Goal: Information Seeking & Learning: Learn about a topic

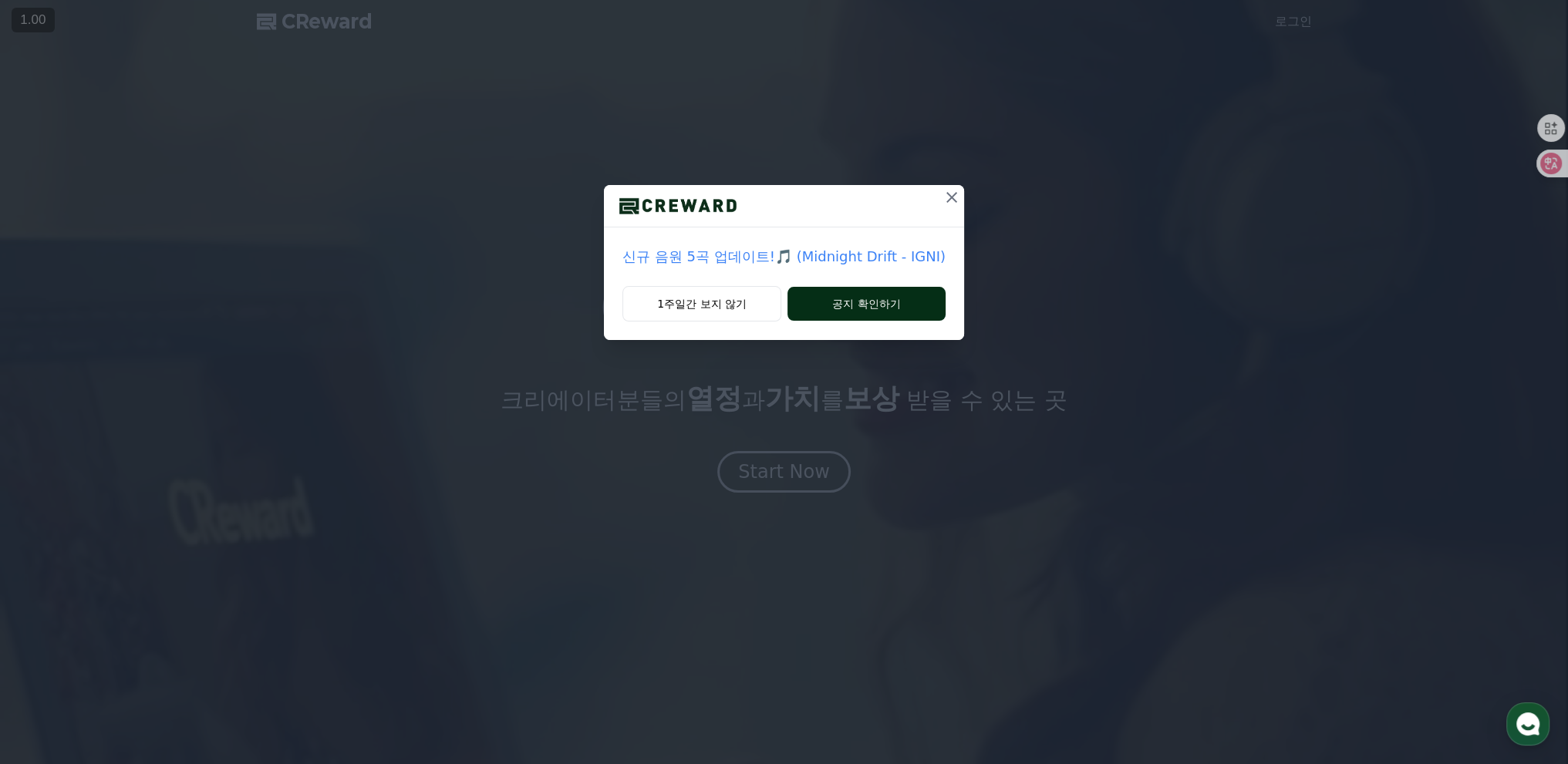
click at [824, 296] on button "공지 확인하기" at bounding box center [867, 304] width 158 height 34
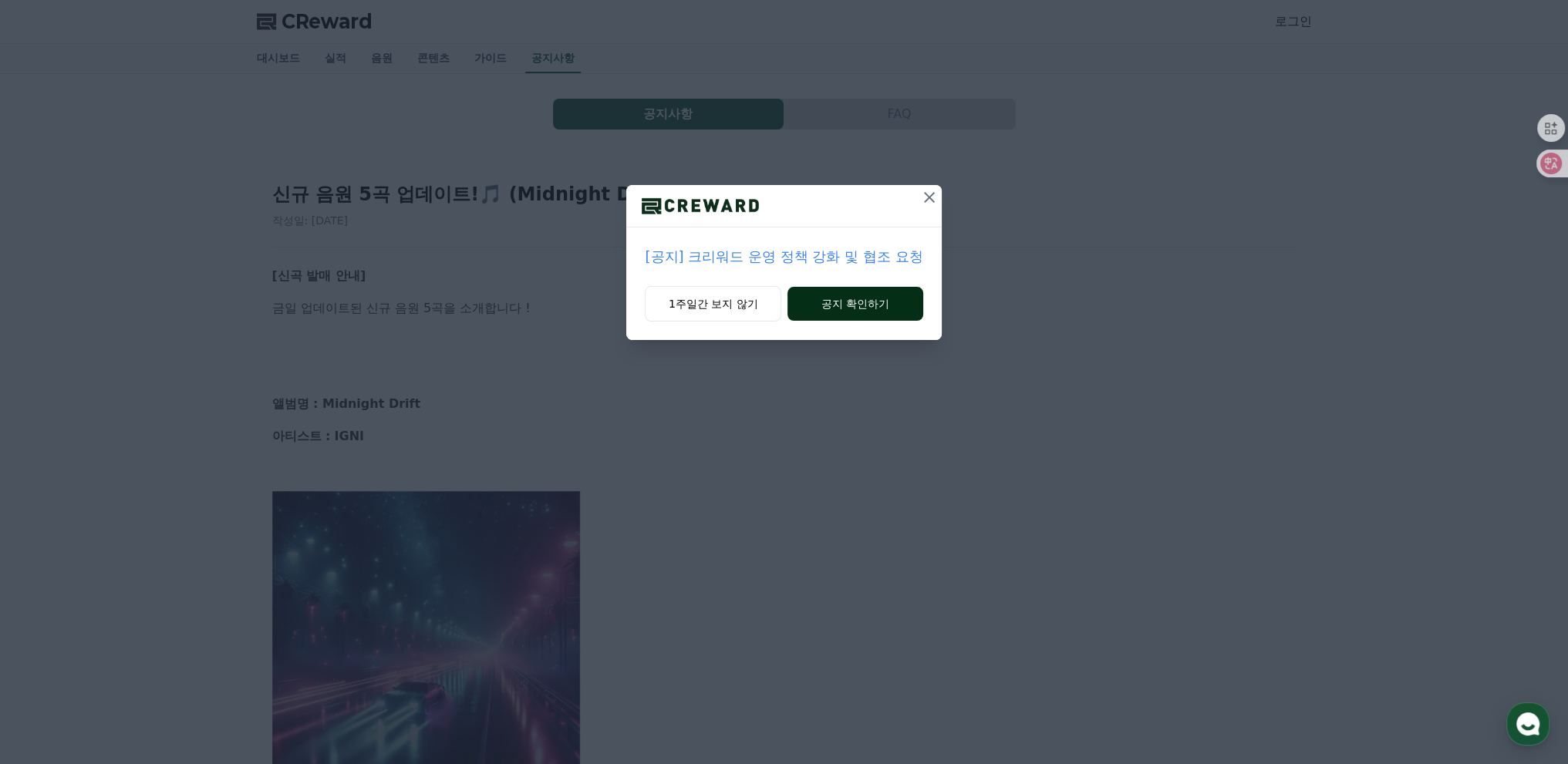
click at [842, 311] on button "공지 확인하기" at bounding box center [855, 304] width 135 height 34
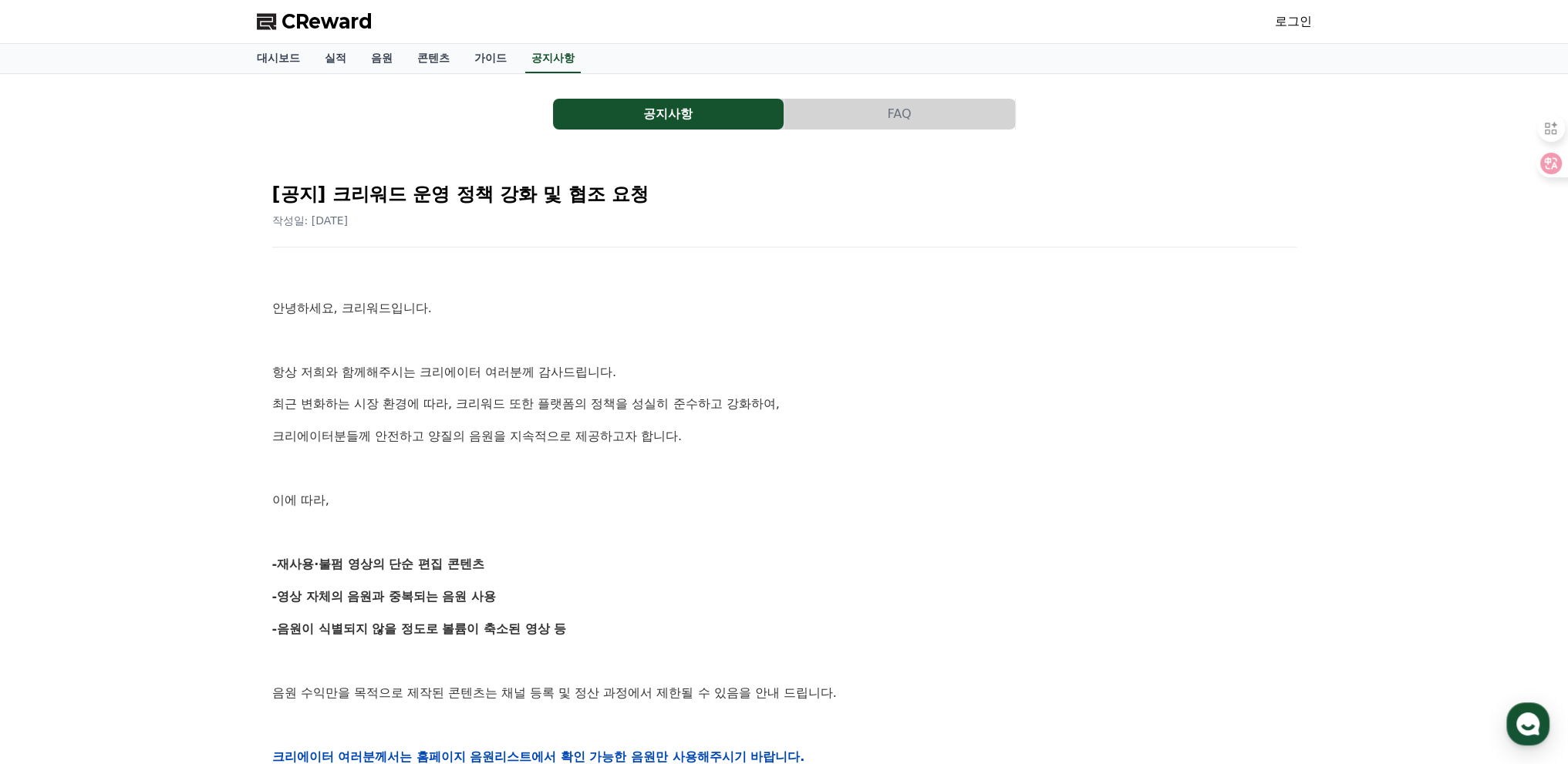
click at [703, 322] on div "안녕하세요, 크리워드입니다. 항상 저희와 함께해주시는 크리에이터 여러분께 감사드립니다. 최근 변화하는 시장 환경에 따라, 크리워드 또한 플랫폼…" at bounding box center [785, 756] width 1025 height 982
click at [292, 383] on div "안녕하세요, 크리워드입니다. 항상 저희와 함께해주시는 크리에이터 여러분께 감사드립니다. 최근 변화하는 시장 환경에 따라, 크리워드 또한 플랫폼…" at bounding box center [785, 756] width 1025 height 982
click at [240, 376] on div "공지사항 FAQ [공지] 크리워드 운영 정책 강화 및 협조 요청 작성일: 2025-09-15 안녕하세요, 크리워드입니다. 항상 저희와 함께해주…" at bounding box center [784, 697] width 1568 height 1248
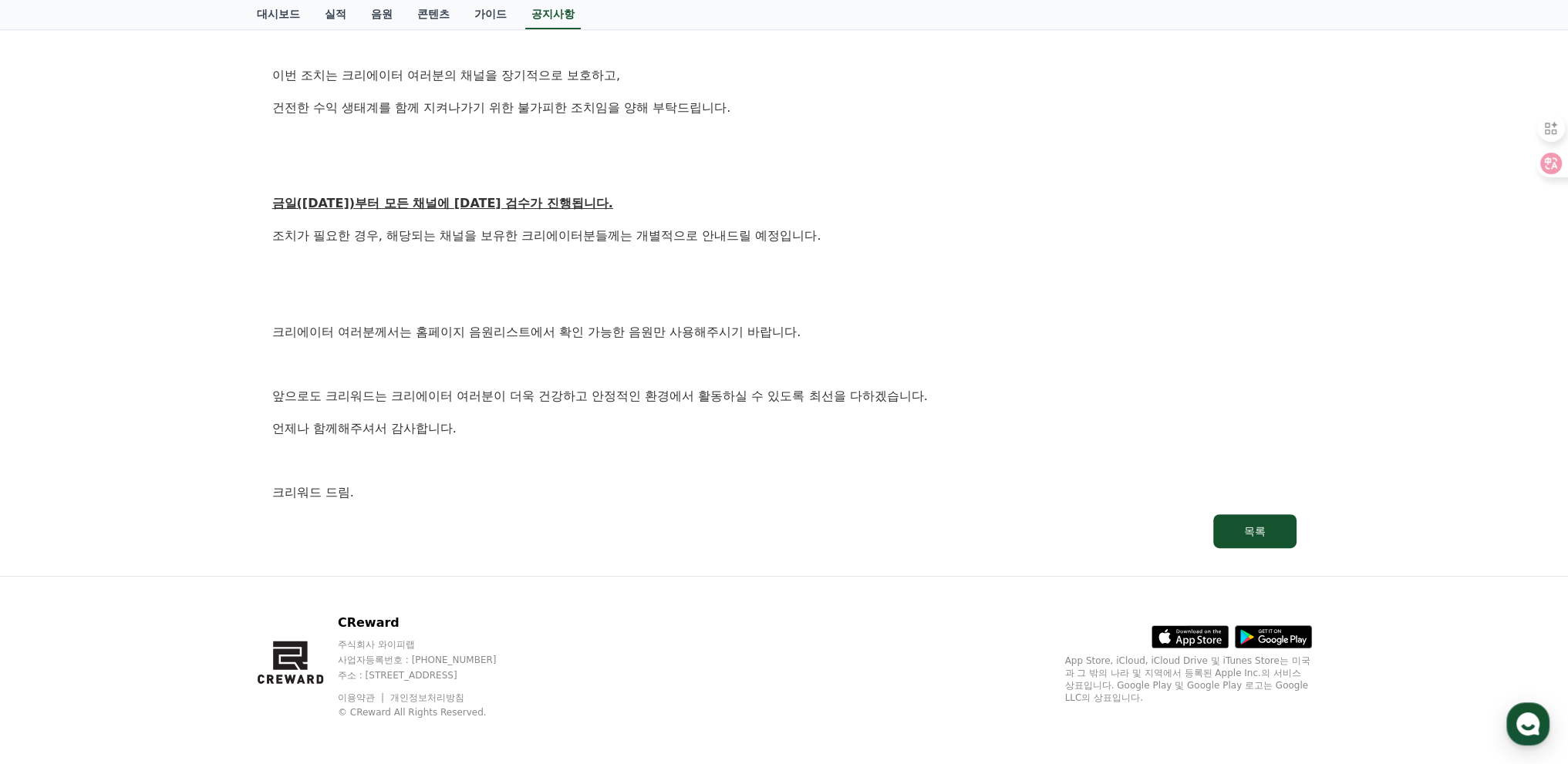
scroll to position [749, 0]
click at [398, 370] on p at bounding box center [785, 360] width 1025 height 20
click at [442, 374] on div "안녕하세요, 크리워드입니다. 항상 저희와 함께해주시는 크리에이터 여러분께 감사드립니다. 최근 변화하는 시장 환경에 따라, 크리워드 또한 플랫폼…" at bounding box center [785, 8] width 1025 height 982
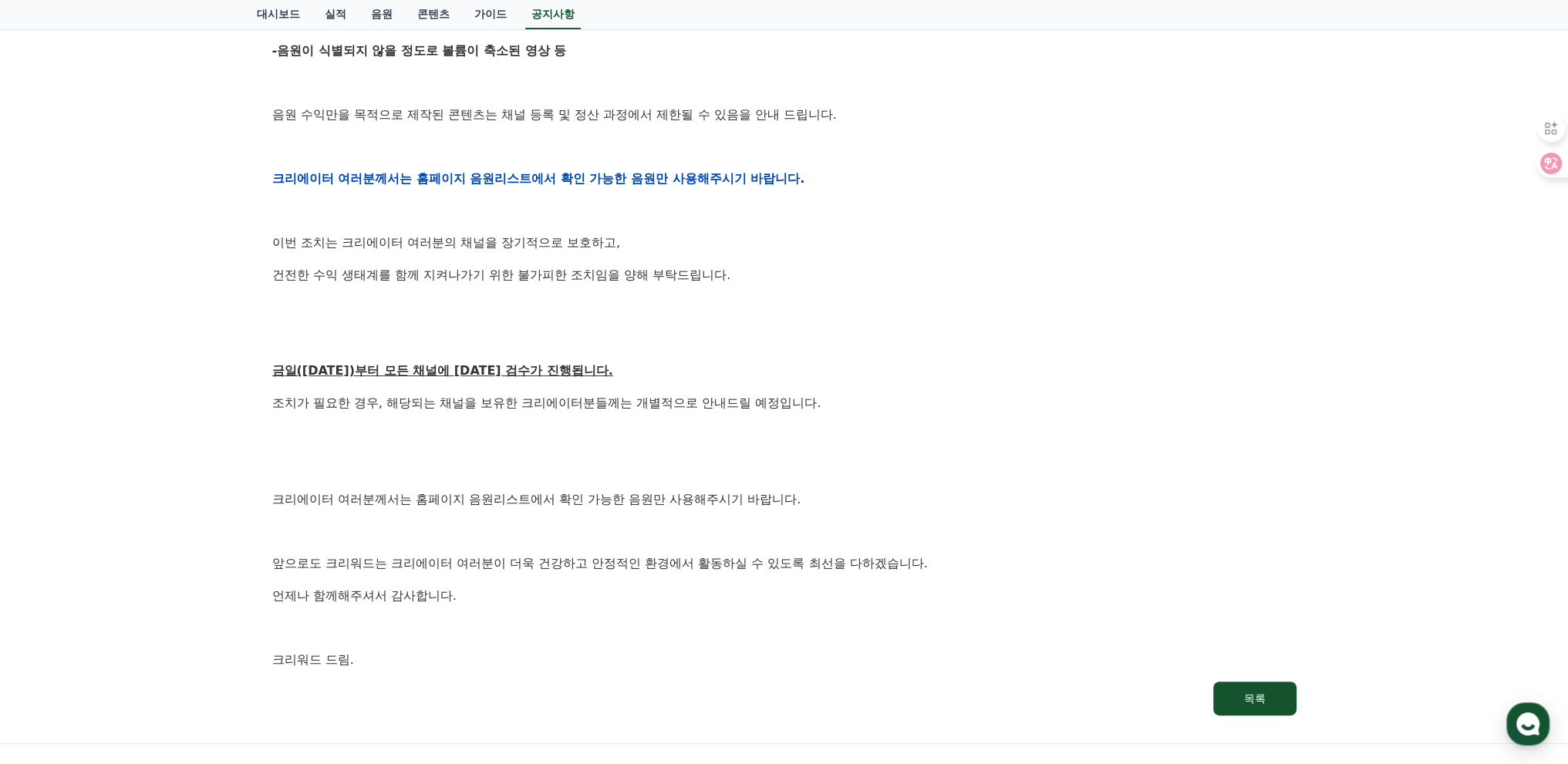
scroll to position [0, 0]
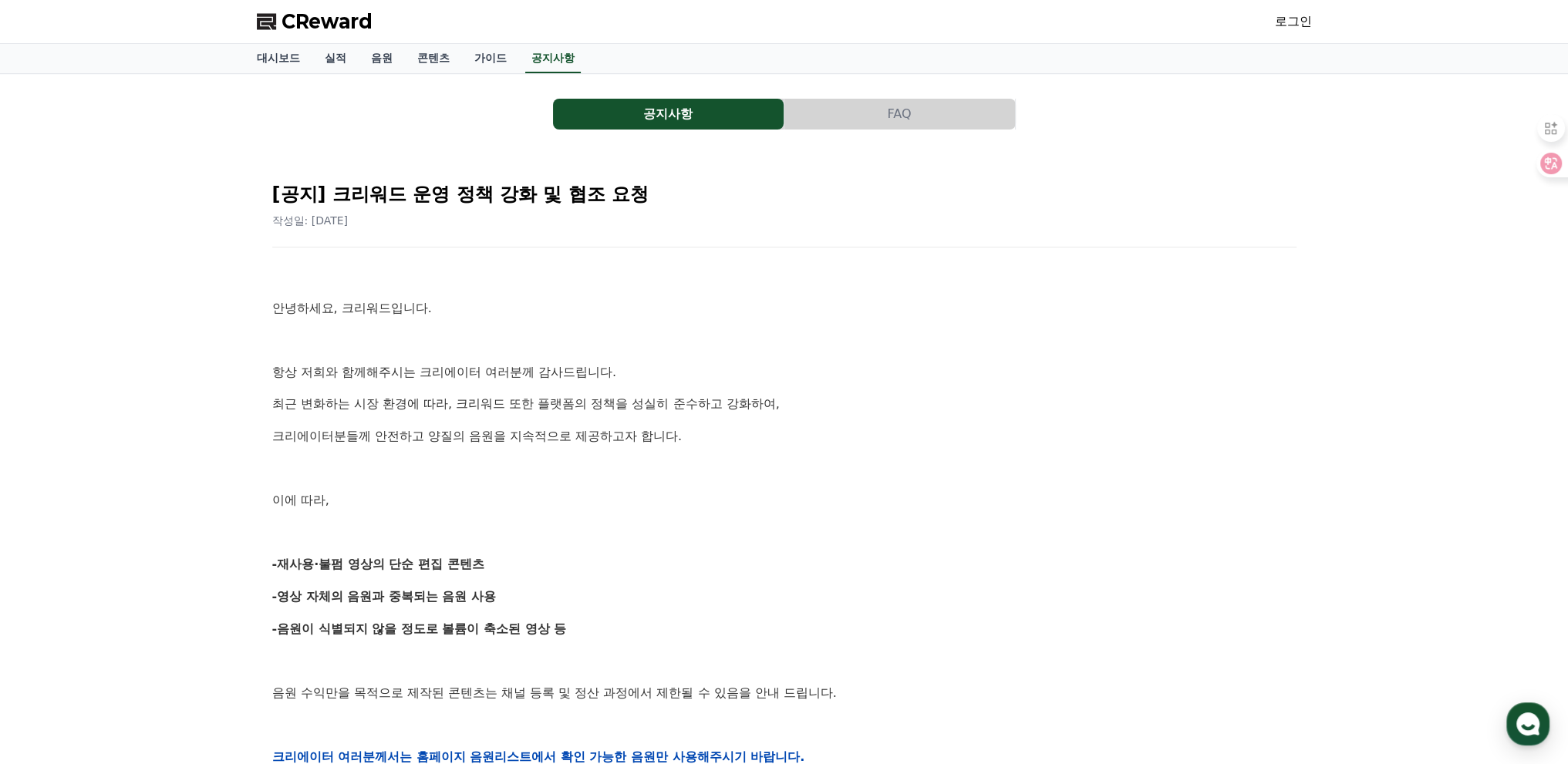
click at [705, 387] on div "안녕하세요, 크리워드입니다. 항상 저희와 함께해주시는 크리에이터 여러분께 감사드립니다. 최근 변화하는 시장 환경에 따라, 크리워드 또한 플랫폼…" at bounding box center [785, 756] width 1025 height 982
click at [572, 330] on p at bounding box center [785, 340] width 1025 height 20
click at [756, 299] on p "안녕하세요, 크리워드입니다." at bounding box center [785, 307] width 1025 height 20
click at [390, 62] on link "음원" at bounding box center [381, 58] width 46 height 29
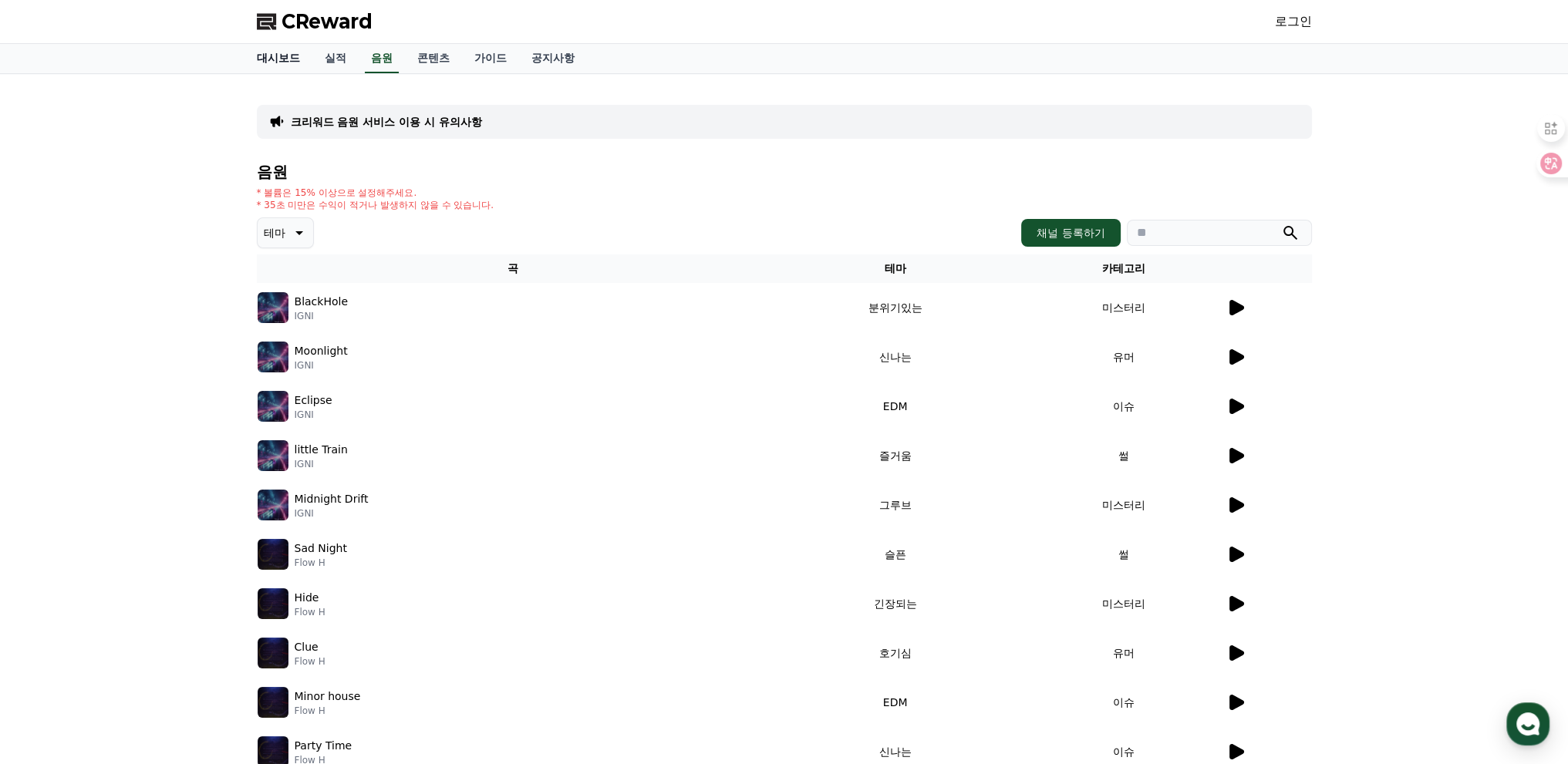
click at [273, 59] on link "대시보드" at bounding box center [278, 58] width 68 height 29
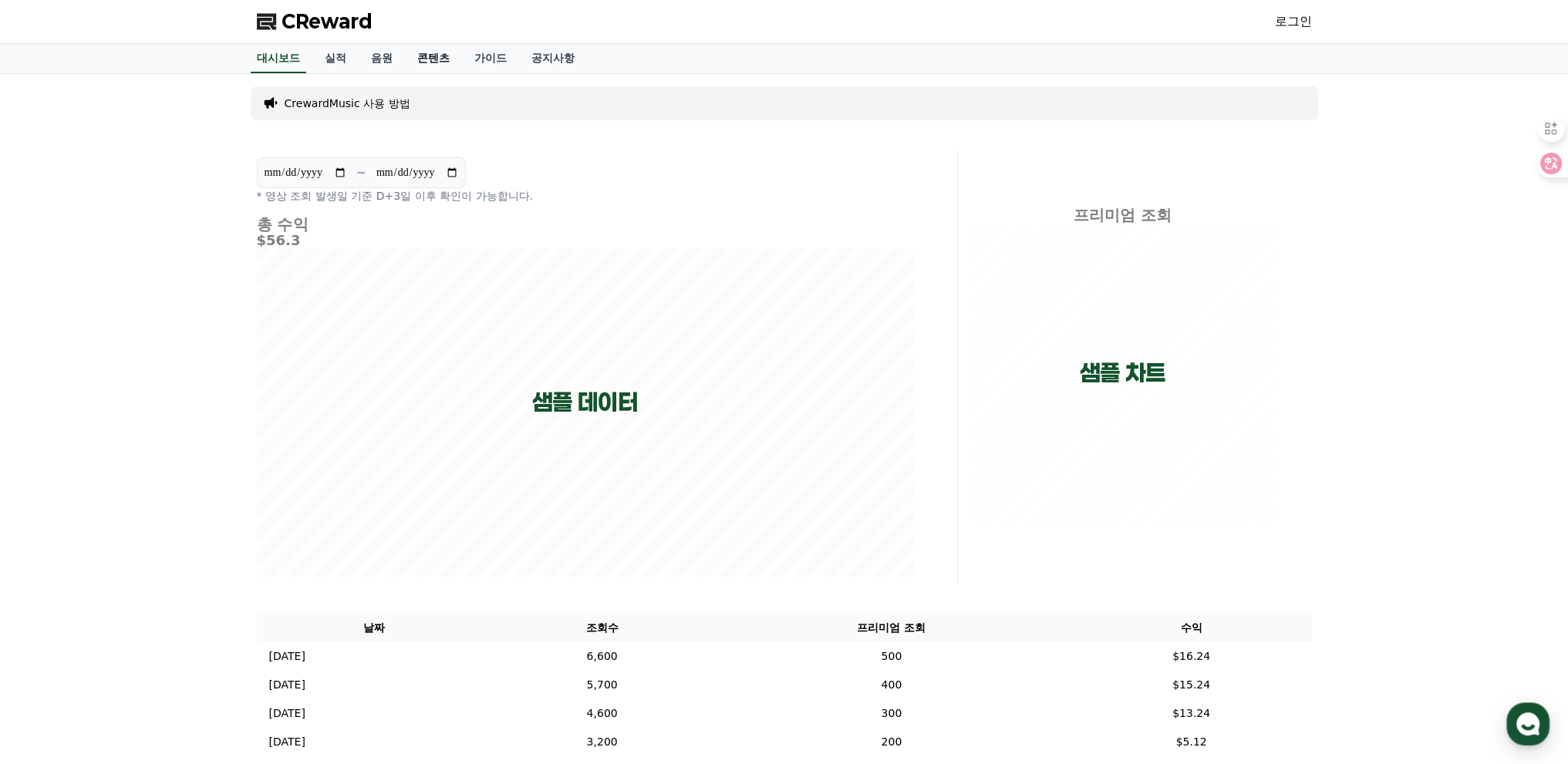
click at [425, 65] on link "콘텐츠" at bounding box center [433, 58] width 57 height 29
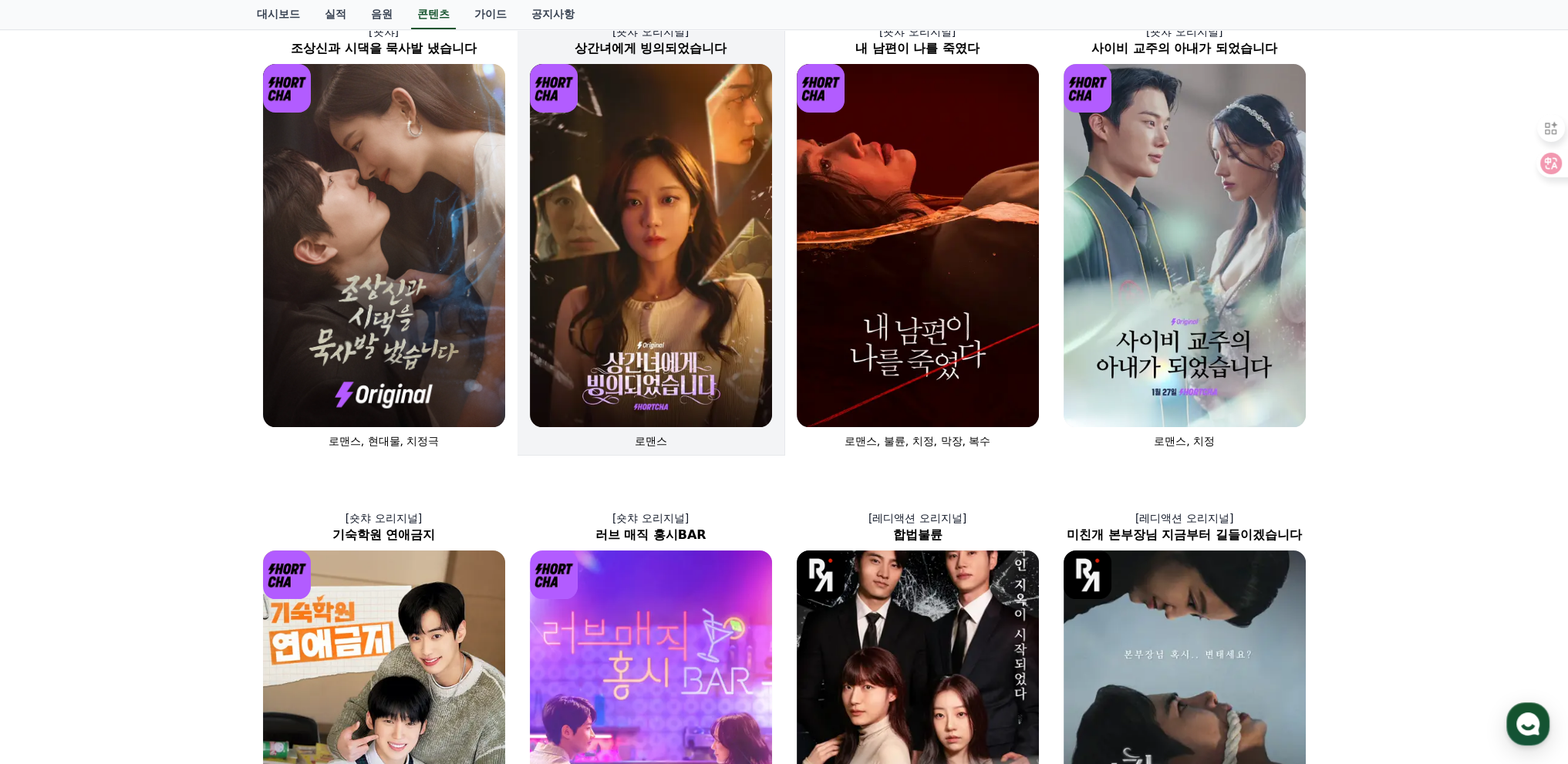
scroll to position [386, 0]
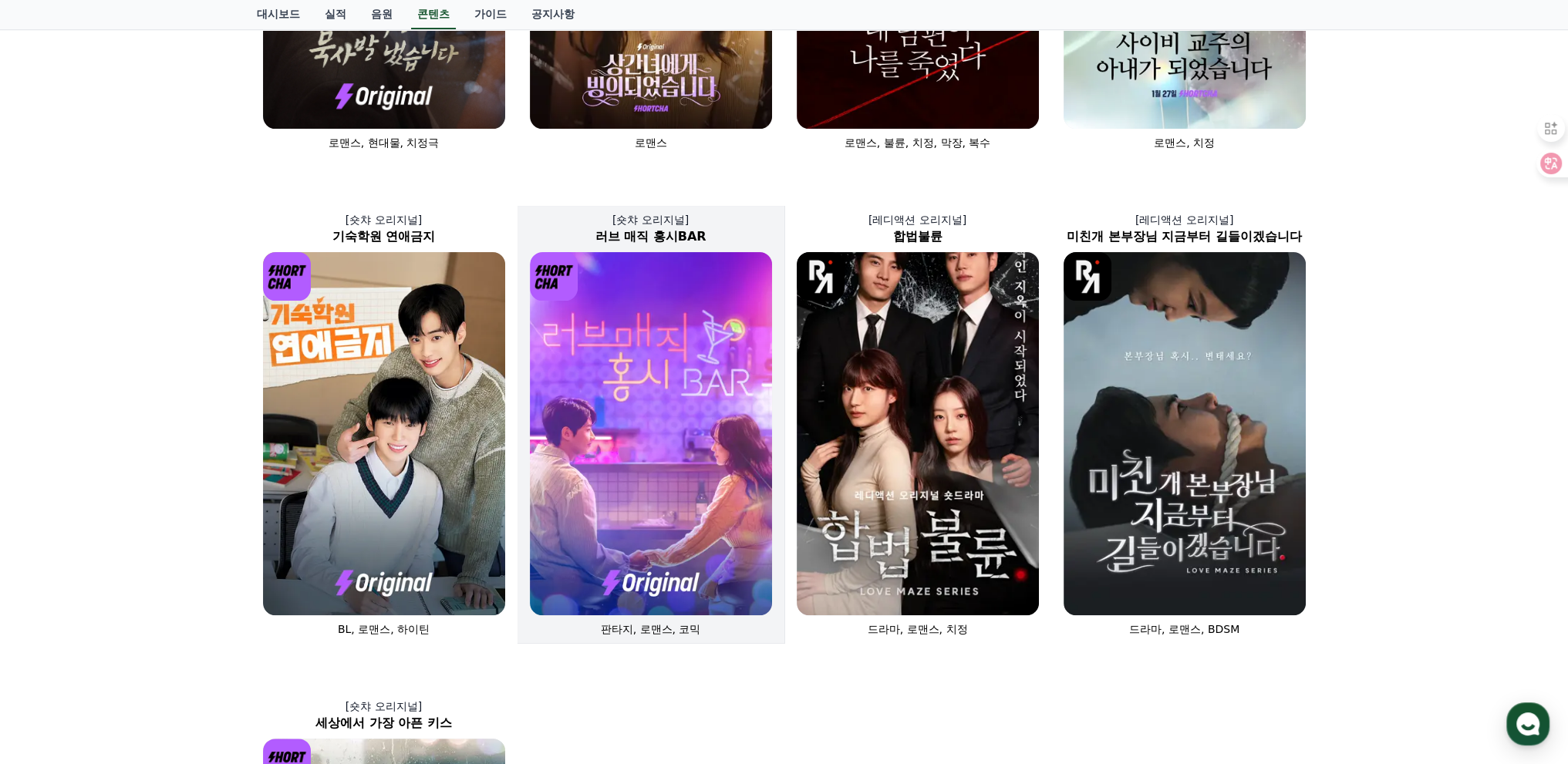
click at [694, 346] on img at bounding box center [651, 433] width 242 height 363
